Goal: Information Seeking & Learning: Check status

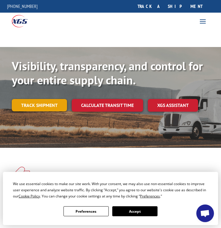
click at [57, 111] on link "Track shipment" at bounding box center [39, 105] width 55 height 12
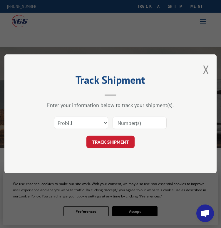
click at [132, 127] on input at bounding box center [140, 123] width 54 height 12
paste input "17496887"
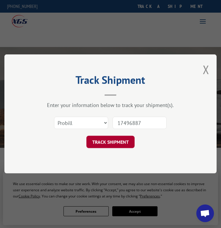
type input "17496887"
click at [116, 142] on button "TRACK SHIPMENT" at bounding box center [110, 142] width 48 height 12
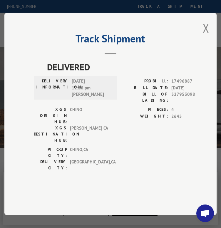
click at [206, 36] on button "Close modal" at bounding box center [206, 28] width 6 height 16
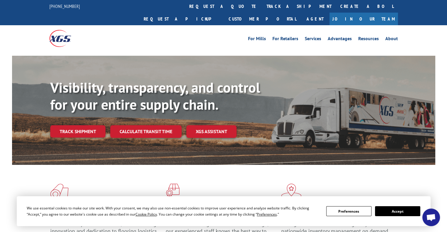
click at [91, 127] on div "Visibility, transparency, and control for your entire supply chain. Track shipm…" at bounding box center [242, 120] width 385 height 82
click at [84, 126] on link "Track shipment" at bounding box center [77, 132] width 55 height 12
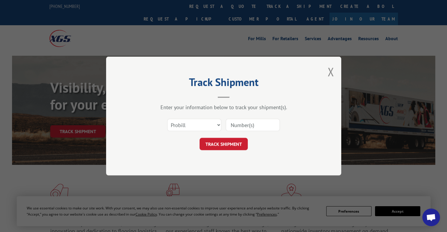
click at [251, 122] on input at bounding box center [253, 125] width 54 height 12
paste input "17496887"
type input "17496887"
click at [239, 144] on button "TRACK SHIPMENT" at bounding box center [224, 144] width 48 height 12
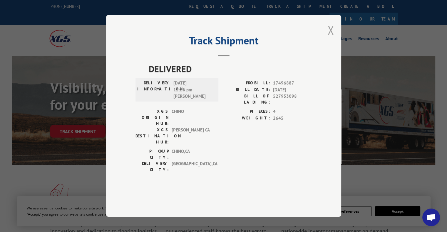
click at [328, 38] on button "Close modal" at bounding box center [330, 30] width 6 height 16
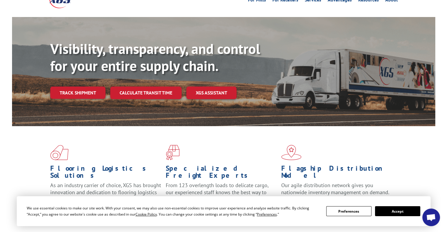
scroll to position [176, 0]
